Goal: Information Seeking & Learning: Learn about a topic

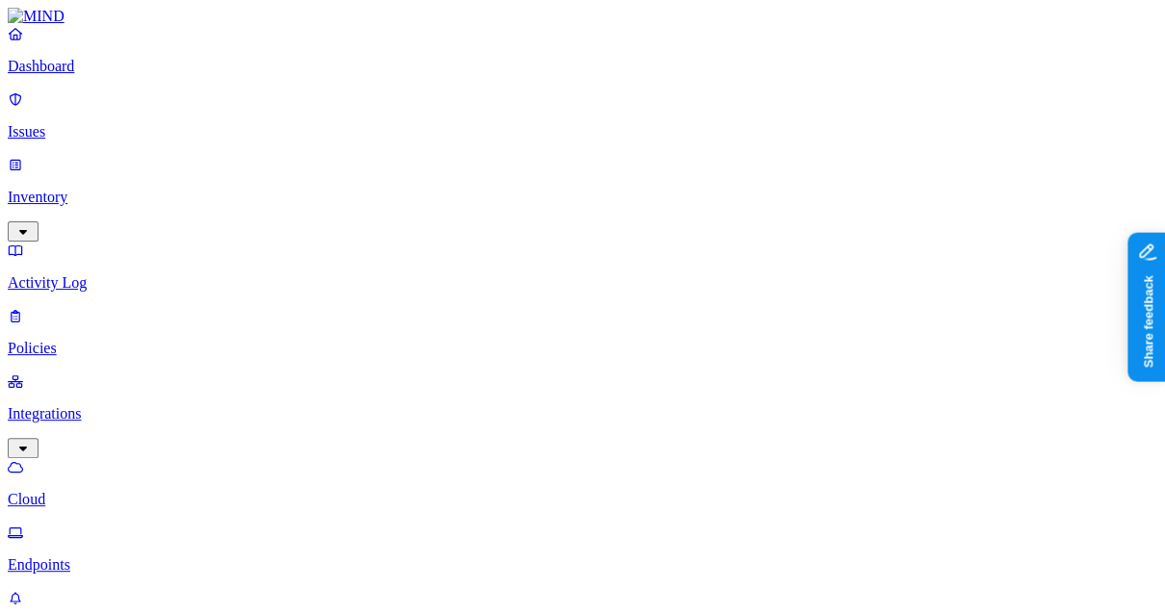
click at [54, 123] on p "Issues" at bounding box center [582, 131] width 1149 height 17
click at [146, 340] on p "Policies" at bounding box center [582, 348] width 1149 height 17
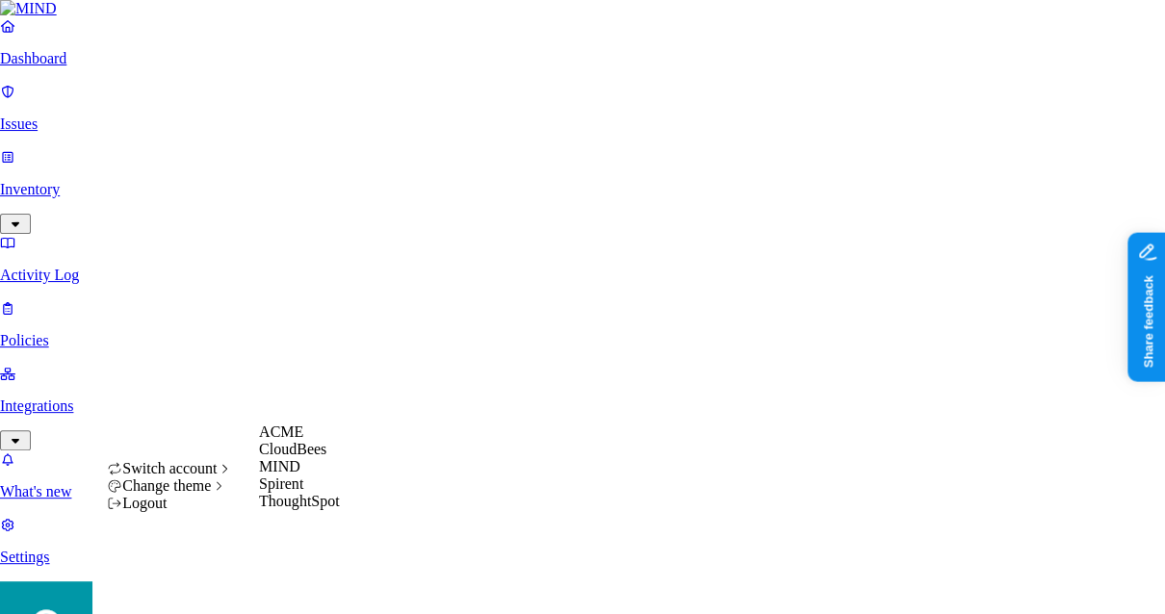
click at [325, 441] on div "ACME" at bounding box center [299, 431] width 81 height 17
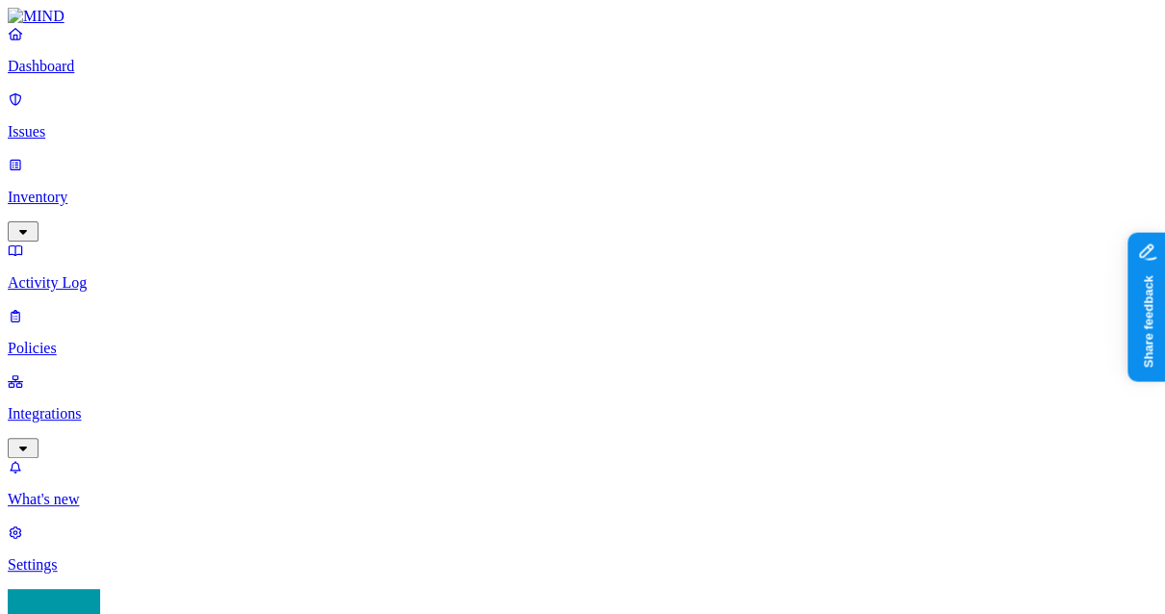
click at [158, 405] on p "Integrations" at bounding box center [582, 413] width 1149 height 17
click at [103, 123] on p "Issues" at bounding box center [582, 131] width 1149 height 17
click at [110, 75] on p "Dashboard" at bounding box center [582, 66] width 1149 height 17
click at [122, 123] on p "Issues" at bounding box center [582, 131] width 1149 height 17
click at [89, 340] on p "Policies" at bounding box center [582, 348] width 1149 height 17
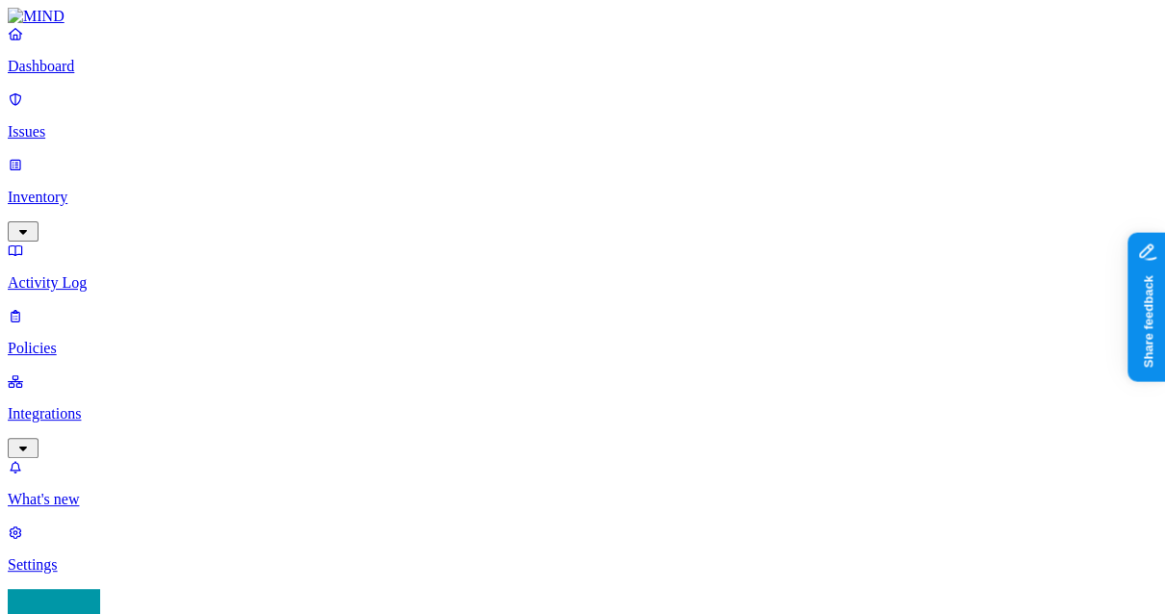
drag, startPoint x: 671, startPoint y: 75, endPoint x: 912, endPoint y: 83, distance: 241.7
click at [99, 131] on link "Issues" at bounding box center [582, 115] width 1149 height 50
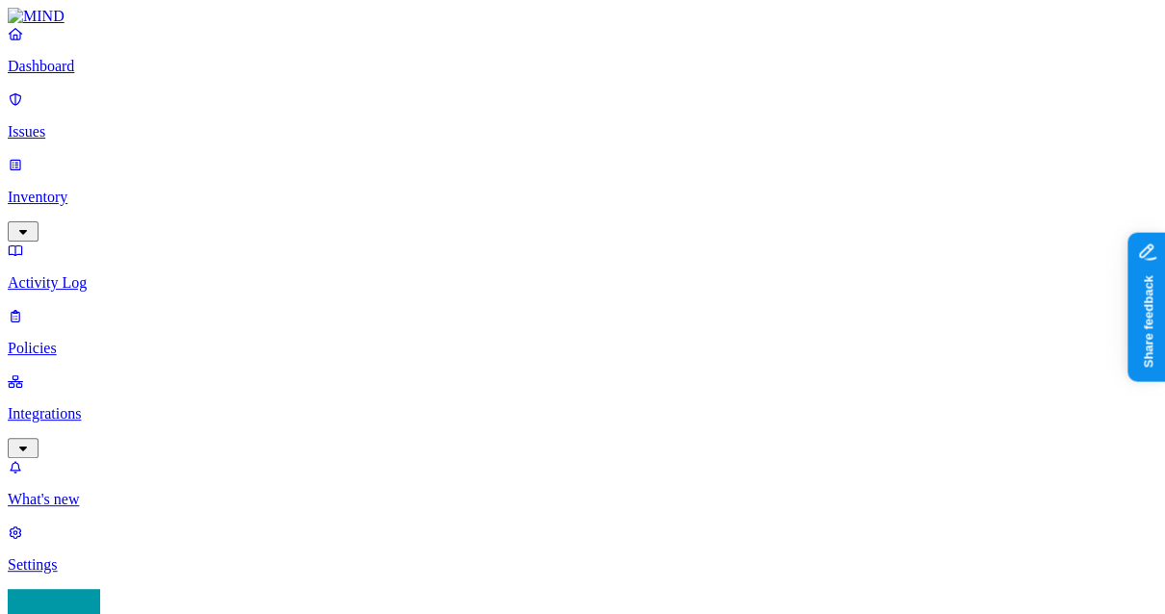
click at [147, 340] on p "Policies" at bounding box center [582, 348] width 1149 height 17
drag, startPoint x: 768, startPoint y: 482, endPoint x: 802, endPoint y: 482, distance: 33.7
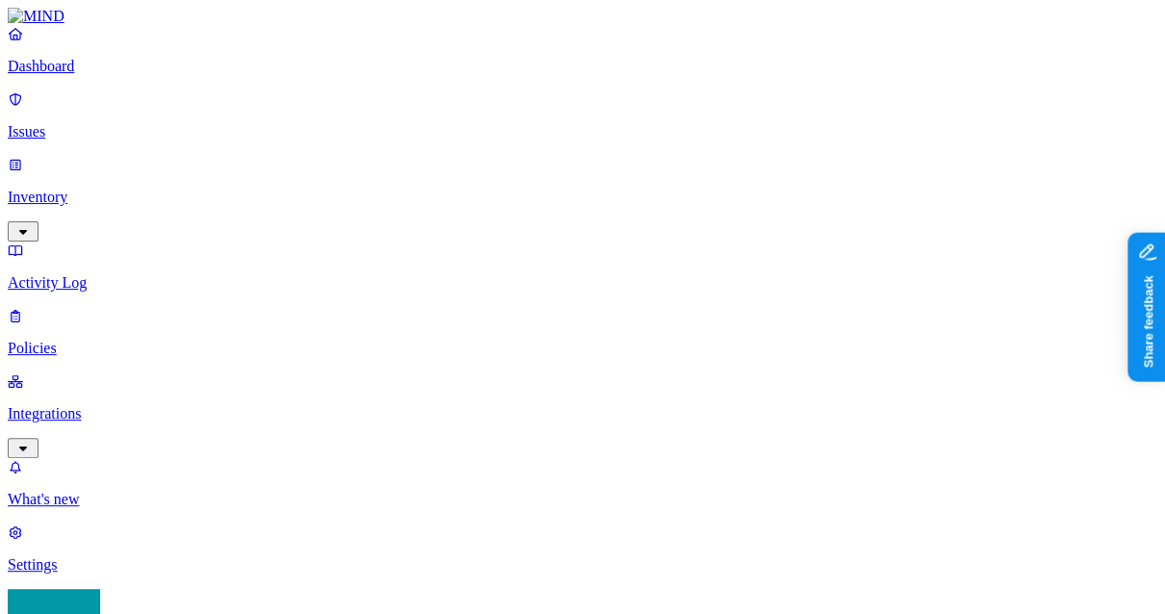
click at [92, 350] on nav "Dashboard Issues Inventory Activity Log Policies Integrations What's new 1 Sett…" at bounding box center [582, 299] width 1149 height 549
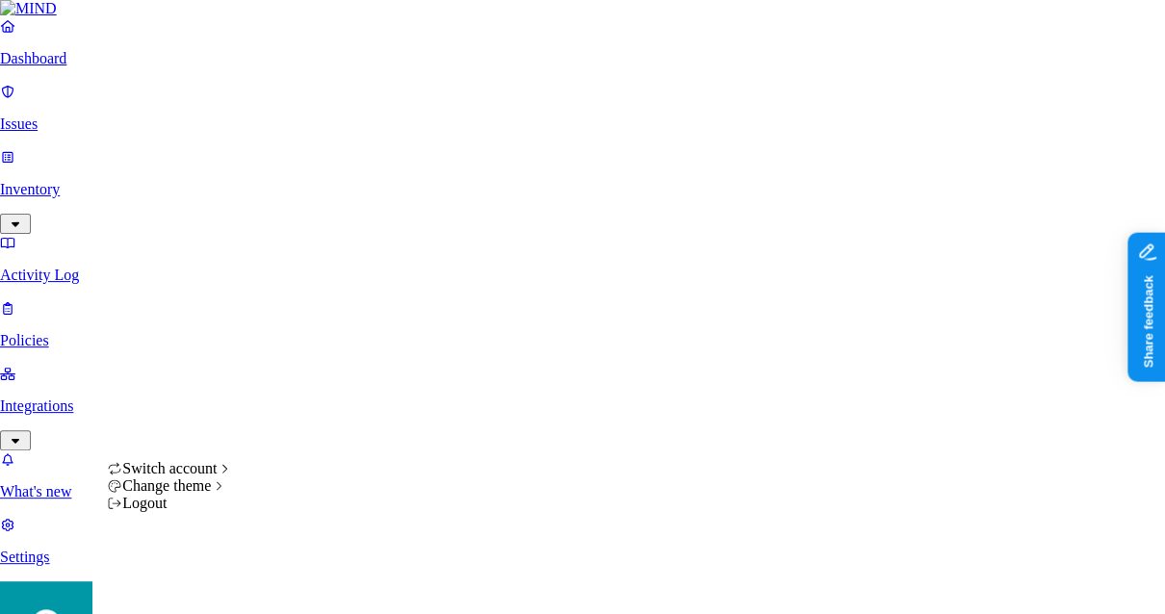
click at [299, 474] on span "MIND" at bounding box center [279, 466] width 41 height 16
